Goal: Answer question/provide support

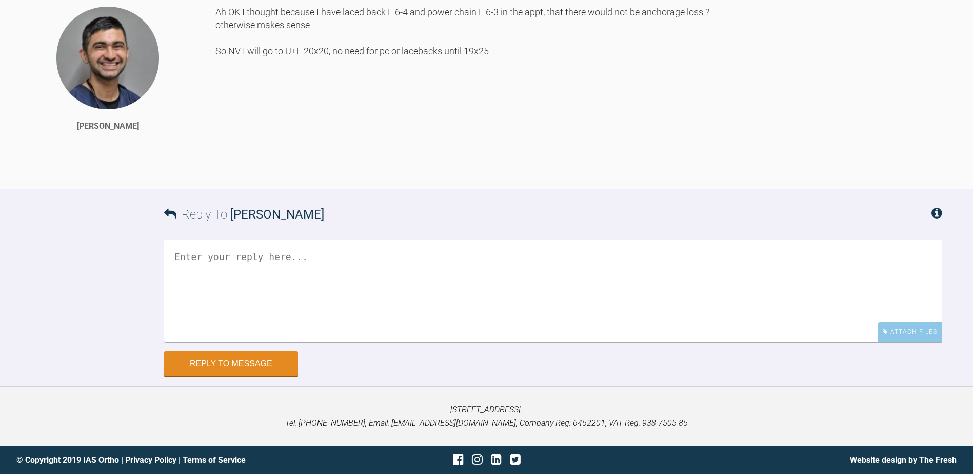
drag, startPoint x: 584, startPoint y: 188, endPoint x: 548, endPoint y: 416, distance: 230.6
drag, startPoint x: 548, startPoint y: 308, endPoint x: 545, endPoint y: 289, distance: 19.2
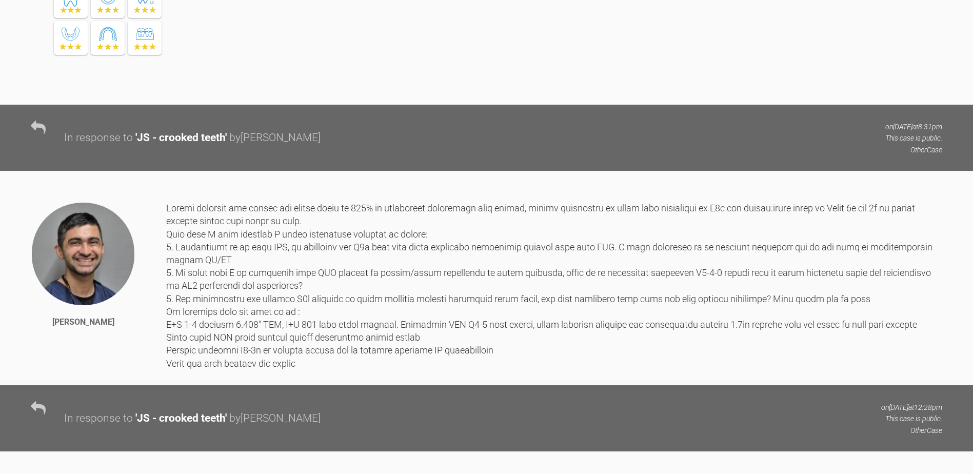
scroll to position [0, 0]
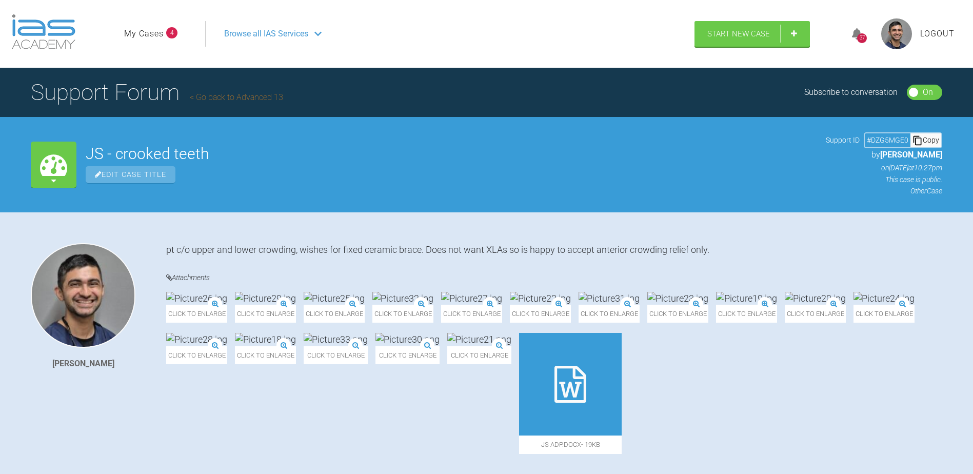
click at [268, 95] on link "Go back to Advanced 13" at bounding box center [236, 97] width 93 height 10
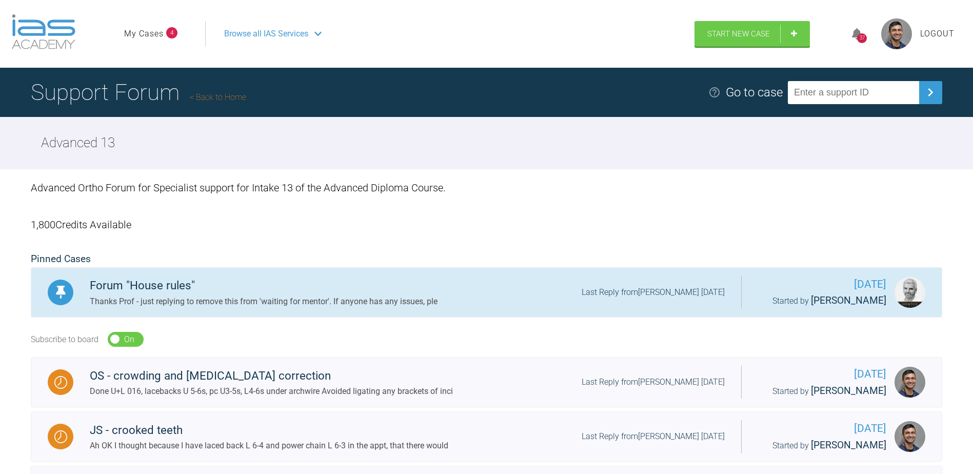
scroll to position [103, 0]
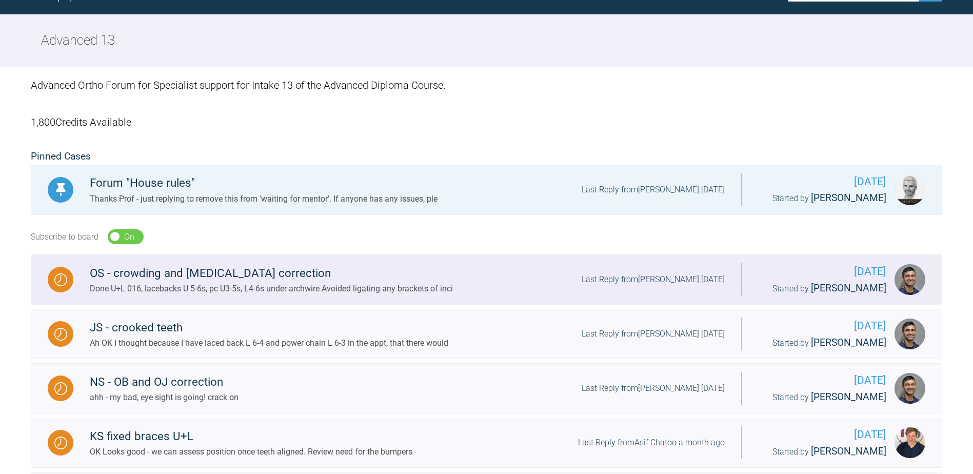
click at [346, 292] on div "Done U+L 016, lacebacks U 5-6s, pc U3-5s, L4-6s under archwire Avoided ligating…" at bounding box center [271, 288] width 363 height 13
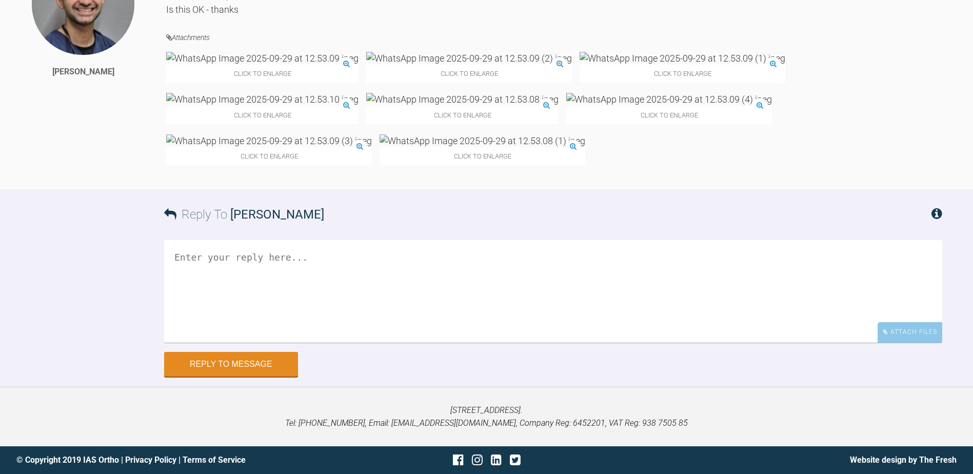
drag, startPoint x: 647, startPoint y: 153, endPoint x: 625, endPoint y: 411, distance: 259.0
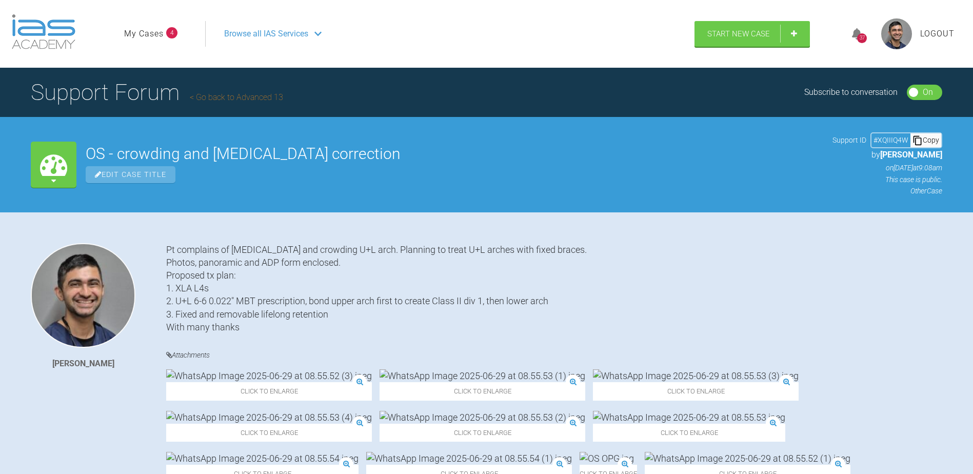
click at [264, 95] on link "Go back to Advanced 13" at bounding box center [236, 97] width 93 height 10
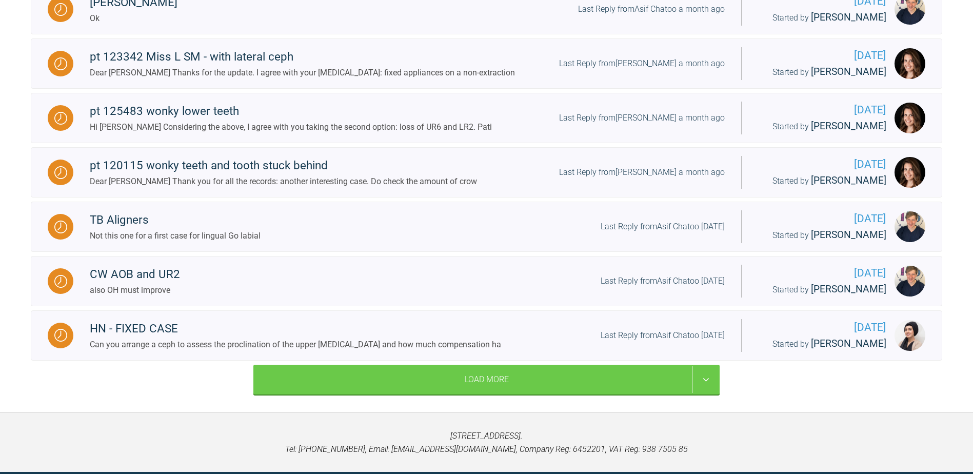
scroll to position [1052, 0]
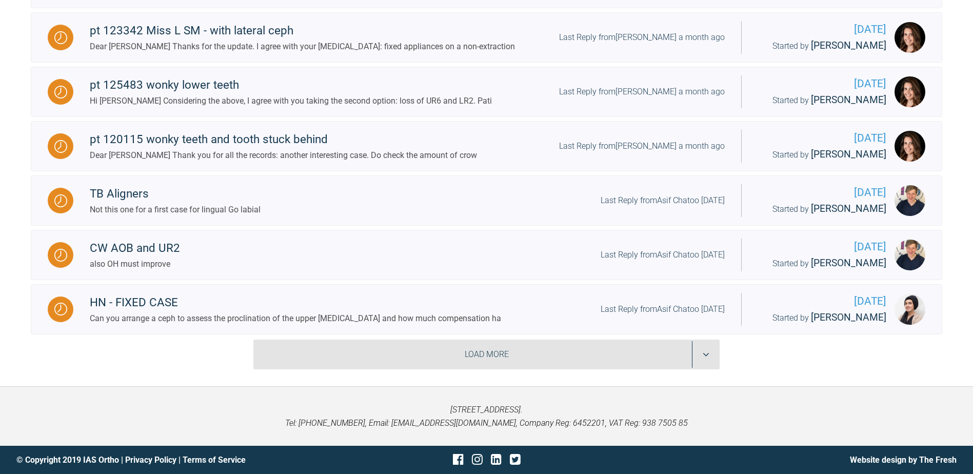
click at [297, 348] on div "Load More" at bounding box center [486, 355] width 466 height 30
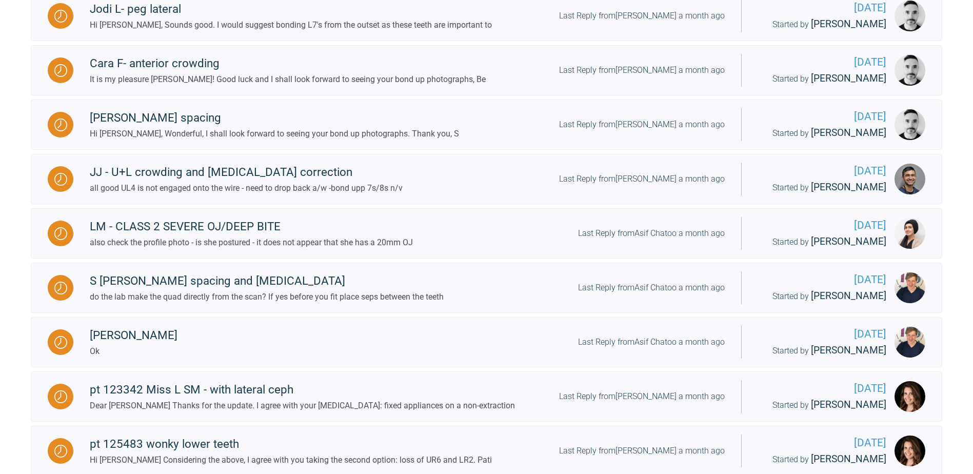
scroll to position [641, 0]
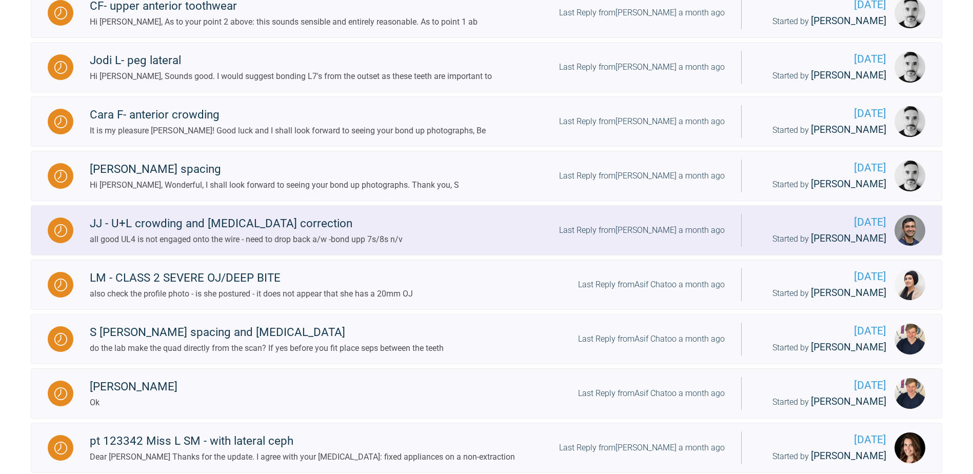
click at [324, 245] on div "all good UL4 is not engaged onto the wire - need to drop back a/w -bond upp 7s/…" at bounding box center [246, 239] width 313 height 13
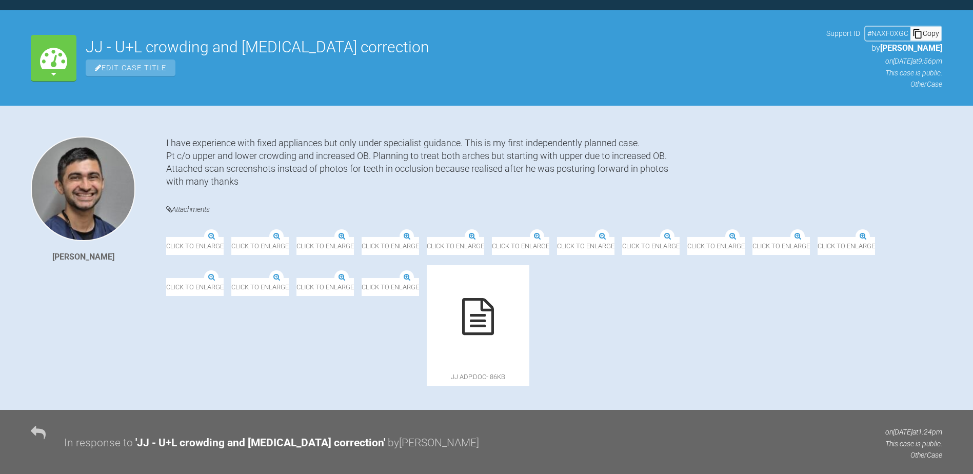
scroll to position [641, 0]
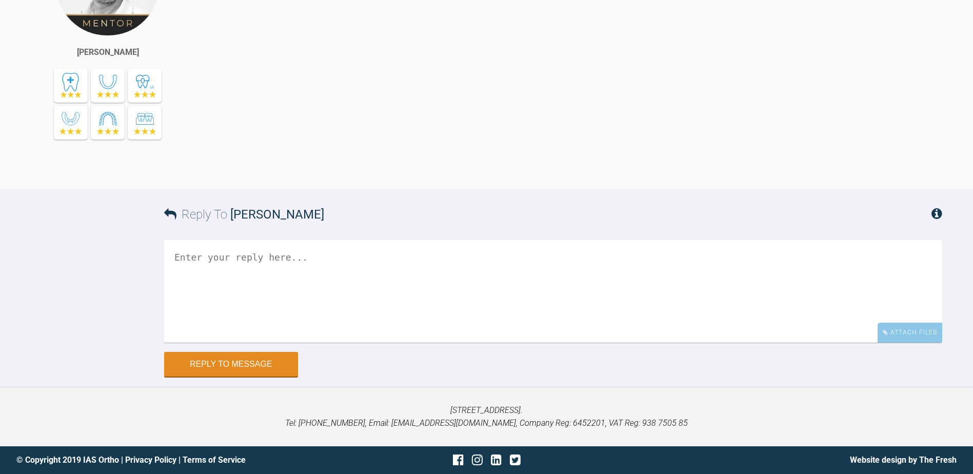
drag, startPoint x: 667, startPoint y: 282, endPoint x: 700, endPoint y: 465, distance: 186.6
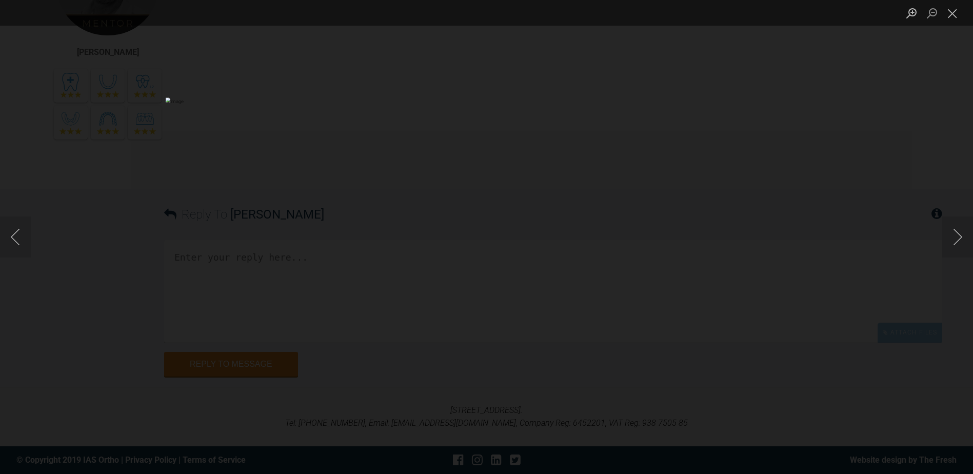
click at [850, 337] on div "Lightbox" at bounding box center [486, 237] width 973 height 474
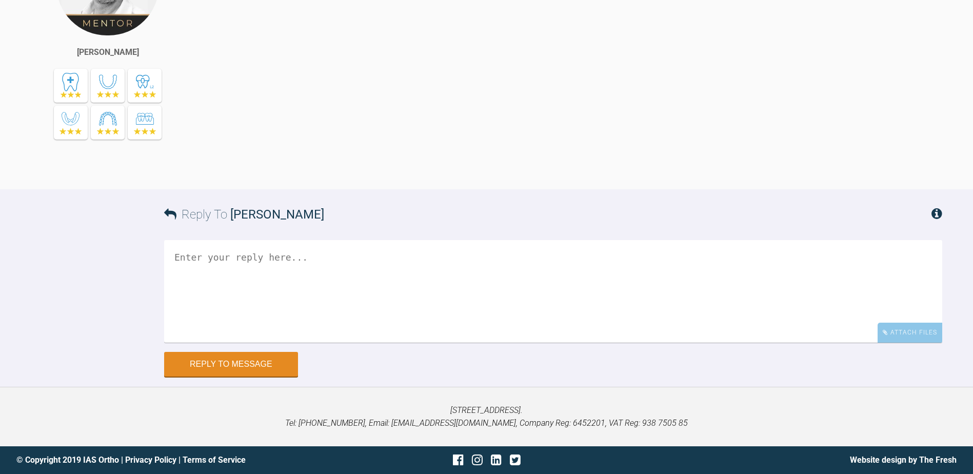
scroll to position [4535, 0]
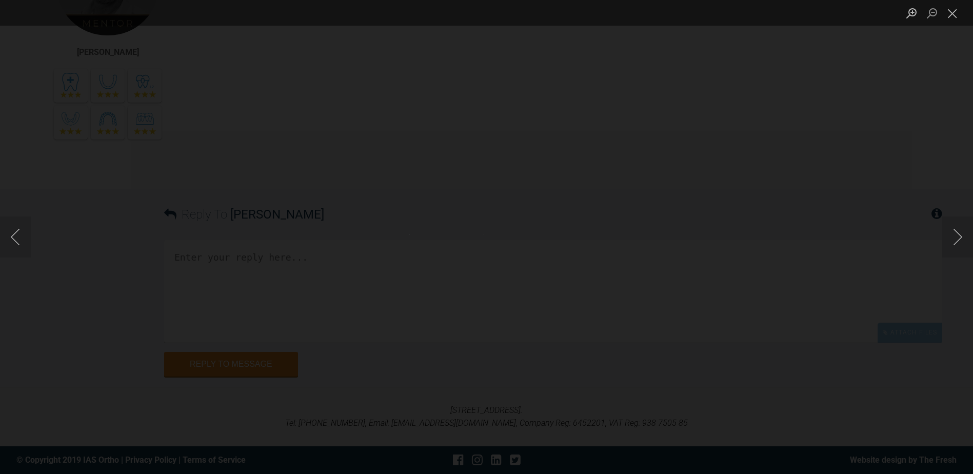
click at [493, 232] on div "Lightbox" at bounding box center [486, 237] width 973 height 474
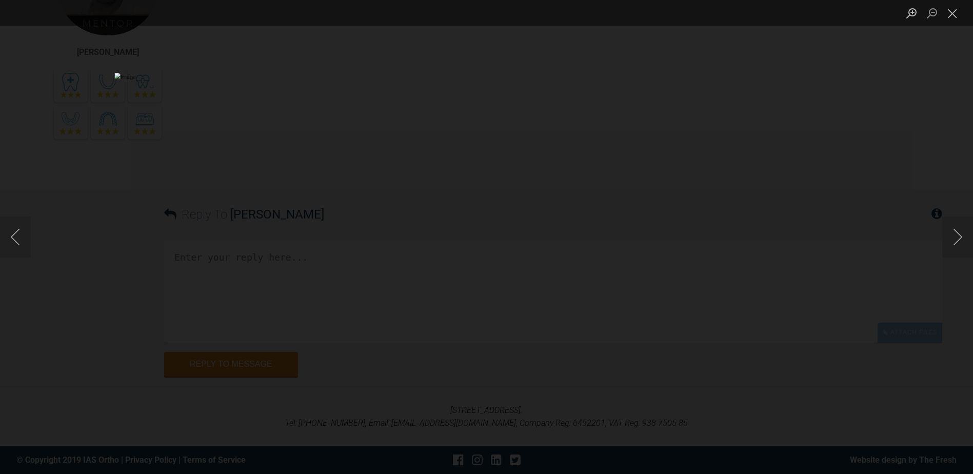
click at [905, 322] on div "Lightbox" at bounding box center [486, 237] width 973 height 474
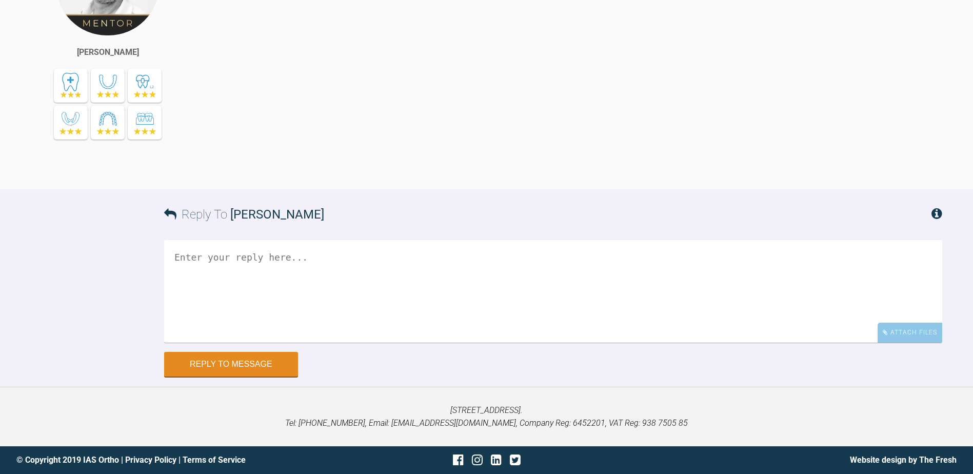
scroll to position [4432, 0]
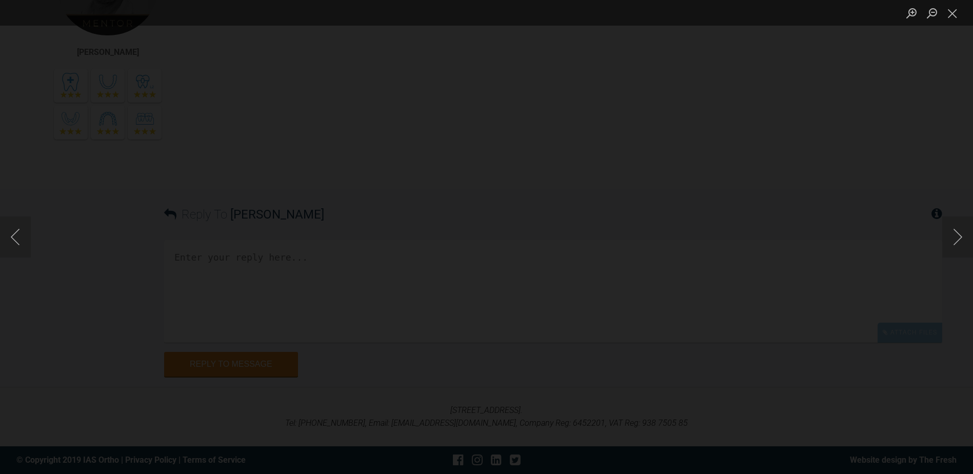
scroll to position [4381, 0]
click at [476, 340] on img "Lightbox" at bounding box center [460, 208] width 1955 height 952
click at [750, 371] on div "Lightbox" at bounding box center [486, 237] width 973 height 474
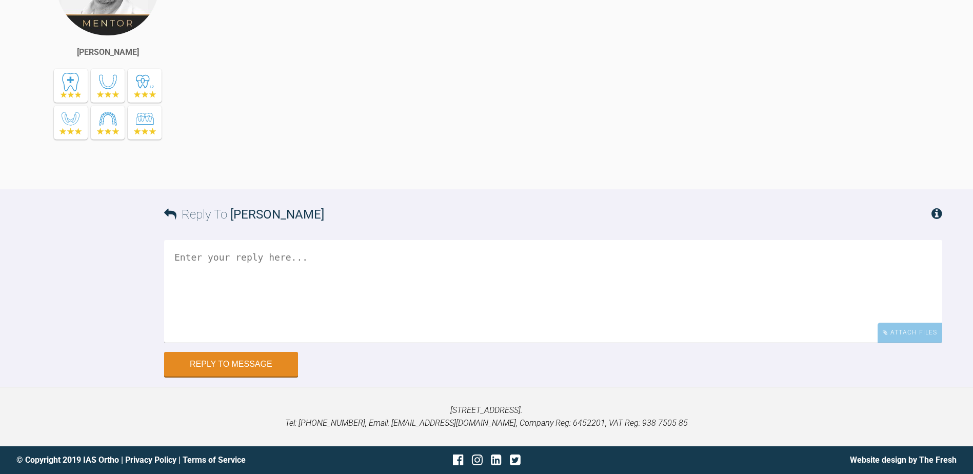
scroll to position [4330, 0]
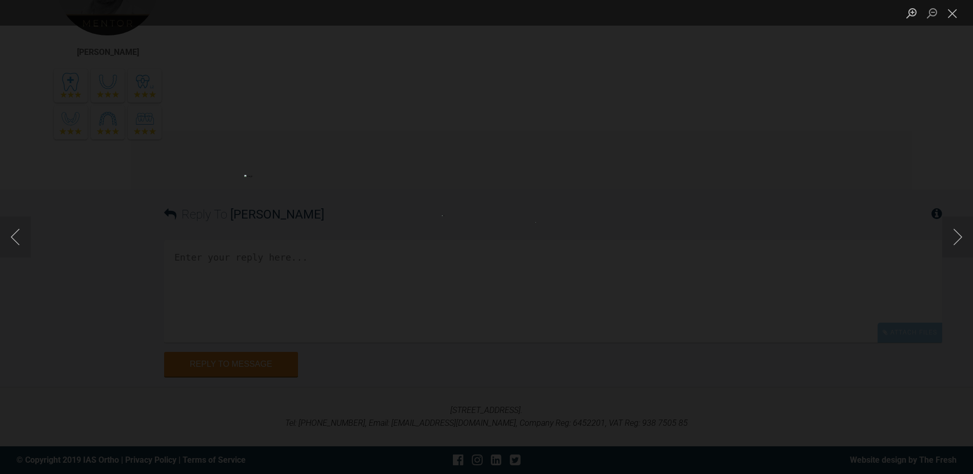
click at [464, 244] on img "Lightbox" at bounding box center [486, 237] width 89 height 44
click at [678, 342] on img "Lightbox" at bounding box center [724, 328] width 1828 height 890
